Goal: Information Seeking & Learning: Check status

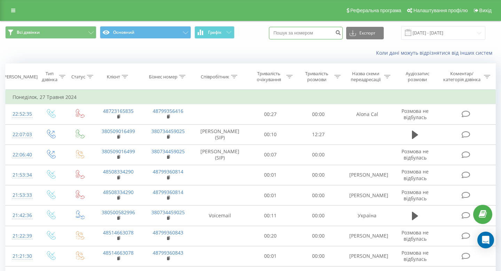
click at [312, 32] on input at bounding box center [306, 33] width 74 height 13
paste input "380978273071"
type input "380978273071"
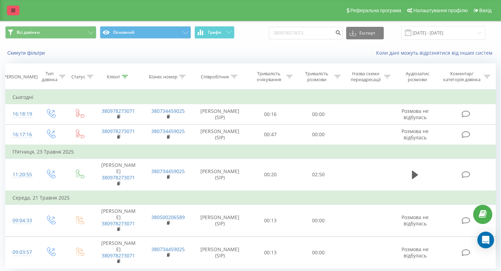
click at [15, 8] on link at bounding box center [13, 11] width 13 height 10
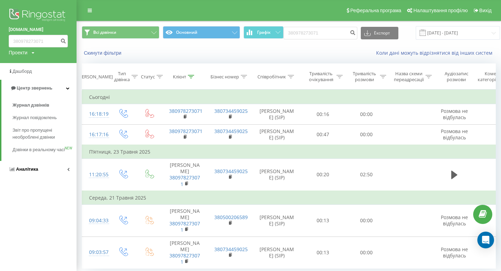
click at [33, 172] on link "Аналiтика" at bounding box center [38, 169] width 77 height 17
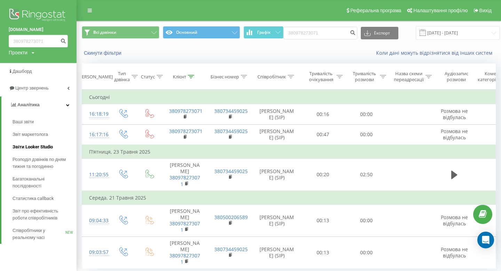
click at [42, 148] on span "Звіти Looker Studio" at bounding box center [33, 146] width 40 height 7
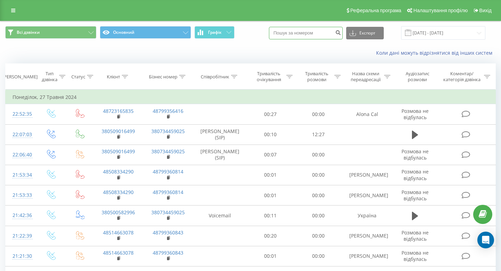
click at [313, 32] on input at bounding box center [306, 33] width 74 height 13
paste input "380971562819"
type input "380971562819"
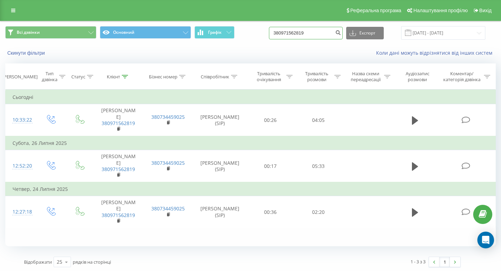
click at [314, 31] on input "380971562819" at bounding box center [306, 33] width 74 height 13
paste input "6684426"
type input "380966844269"
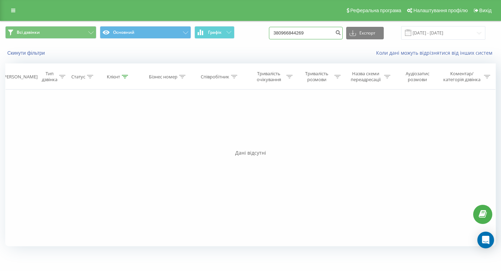
click at [322, 31] on input "380966844269" at bounding box center [306, 33] width 74 height 13
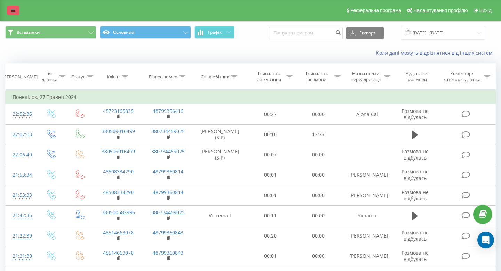
click at [13, 13] on link at bounding box center [13, 11] width 13 height 10
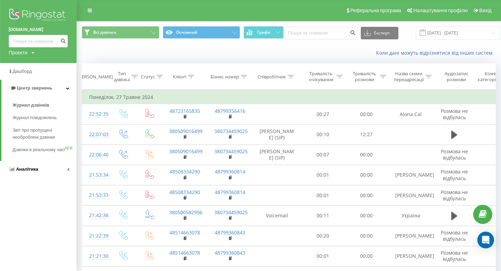
click at [32, 172] on span "Аналiтика" at bounding box center [27, 168] width 22 height 5
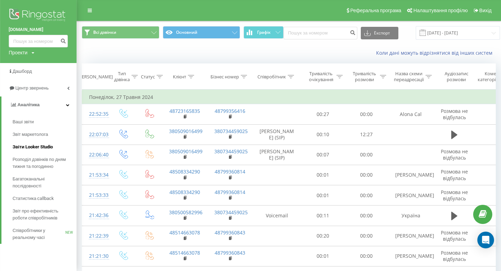
click at [42, 143] on span "Звіти Looker Studio" at bounding box center [33, 146] width 40 height 7
